Goal: Information Seeking & Learning: Learn about a topic

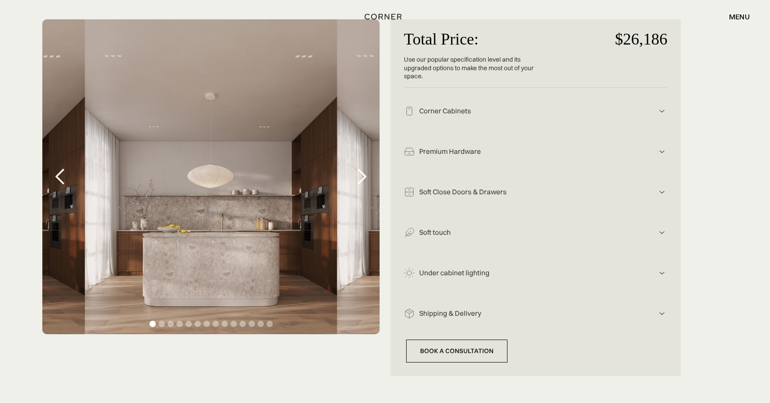
scroll to position [166, 0]
click at [388, 194] on div "Total Price: Use our popular specification level and its upgraded options to ma…" at bounding box center [385, 197] width 712 height 357
click at [363, 185] on div "next slide" at bounding box center [362, 177] width 18 height 18
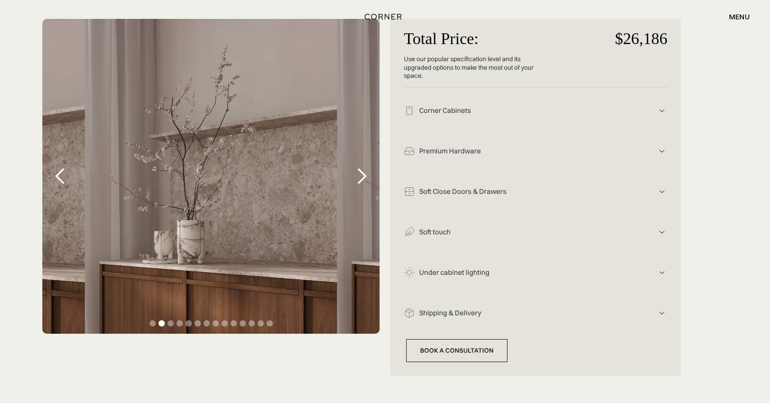
click at [363, 185] on div "next slide" at bounding box center [362, 177] width 18 height 18
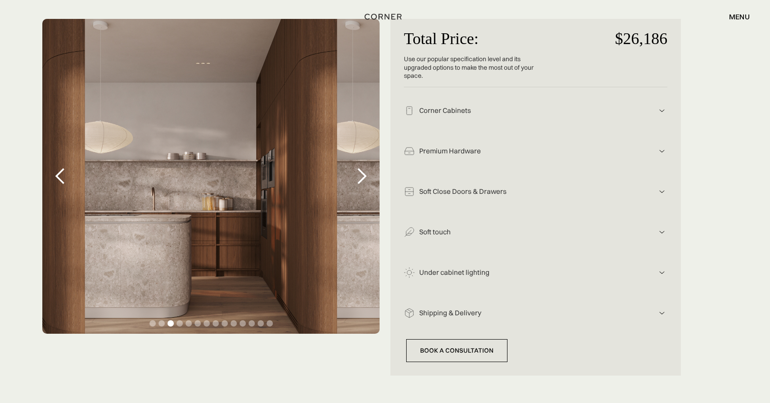
click at [363, 185] on div "next slide" at bounding box center [362, 177] width 18 height 18
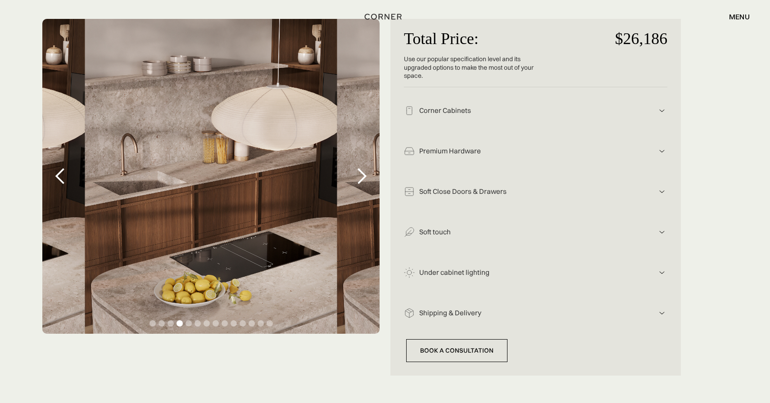
click at [363, 185] on div "next slide" at bounding box center [362, 177] width 18 height 18
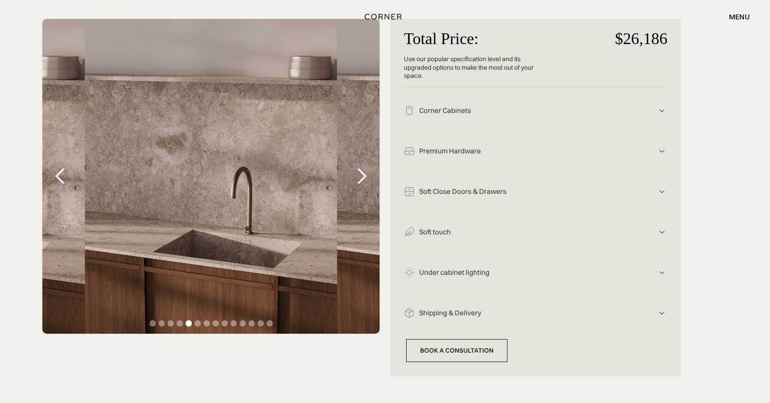
click at [363, 185] on div "next slide" at bounding box center [362, 177] width 18 height 18
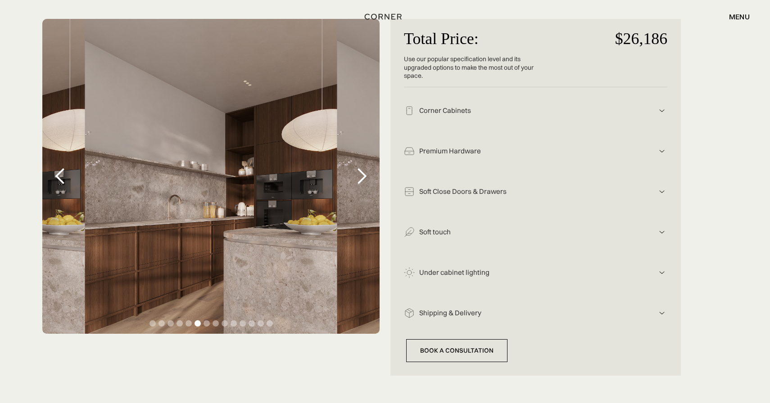
click at [363, 185] on div "next slide" at bounding box center [362, 177] width 18 height 18
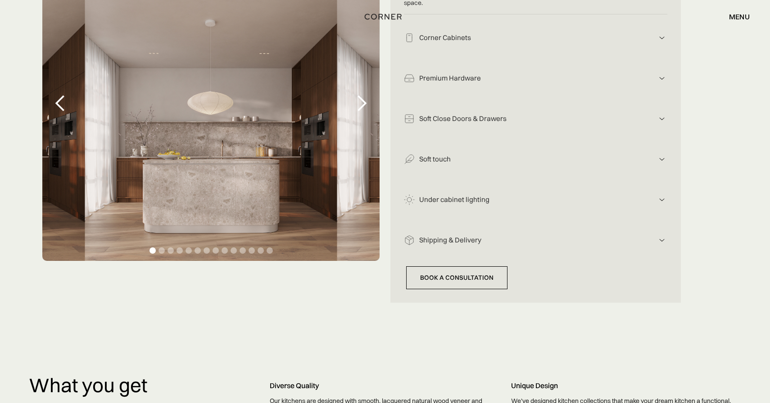
scroll to position [485, 0]
